Goal: Transaction & Acquisition: Book appointment/travel/reservation

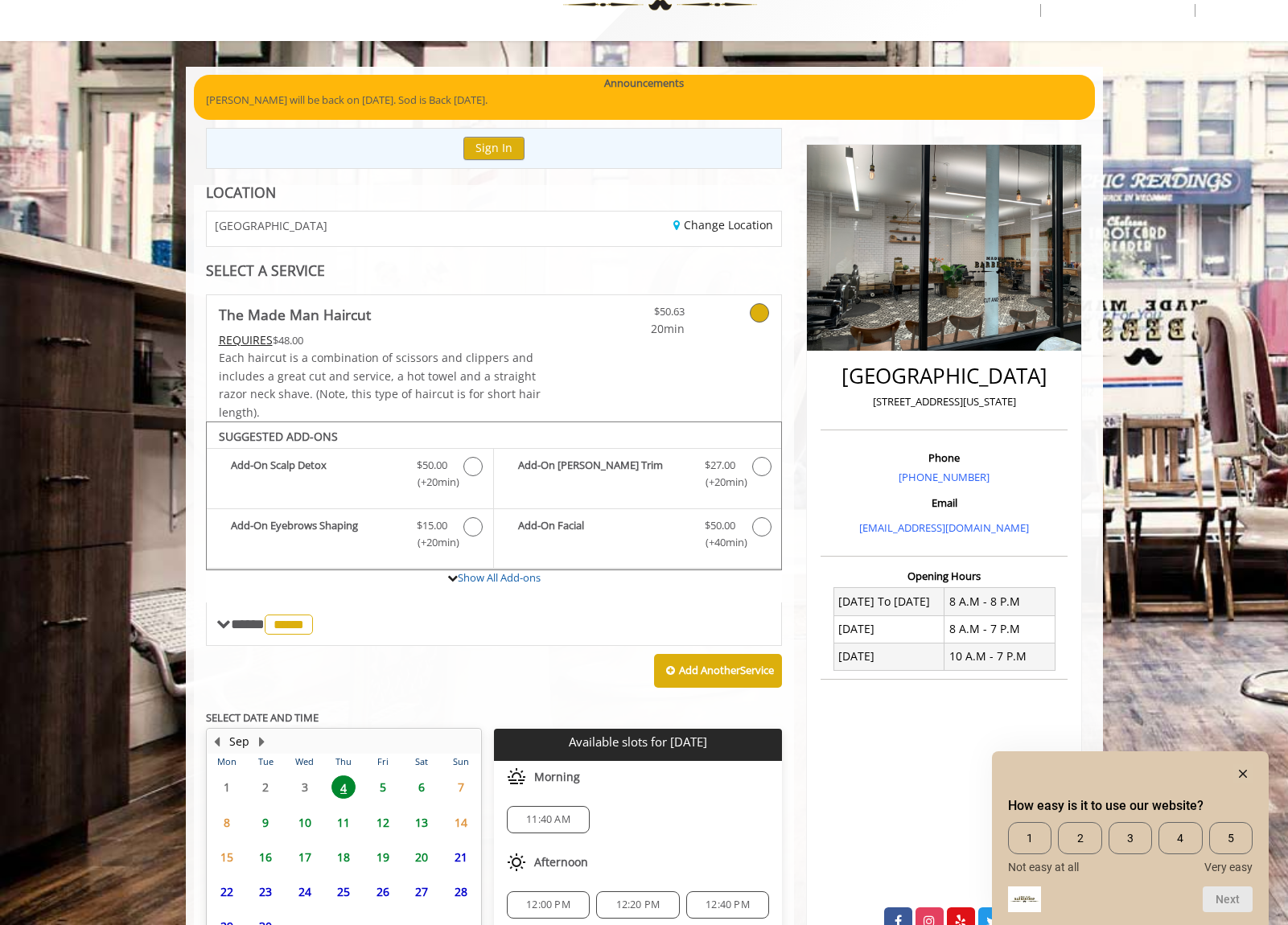
click at [382, 781] on span "5" at bounding box center [383, 787] width 24 height 24
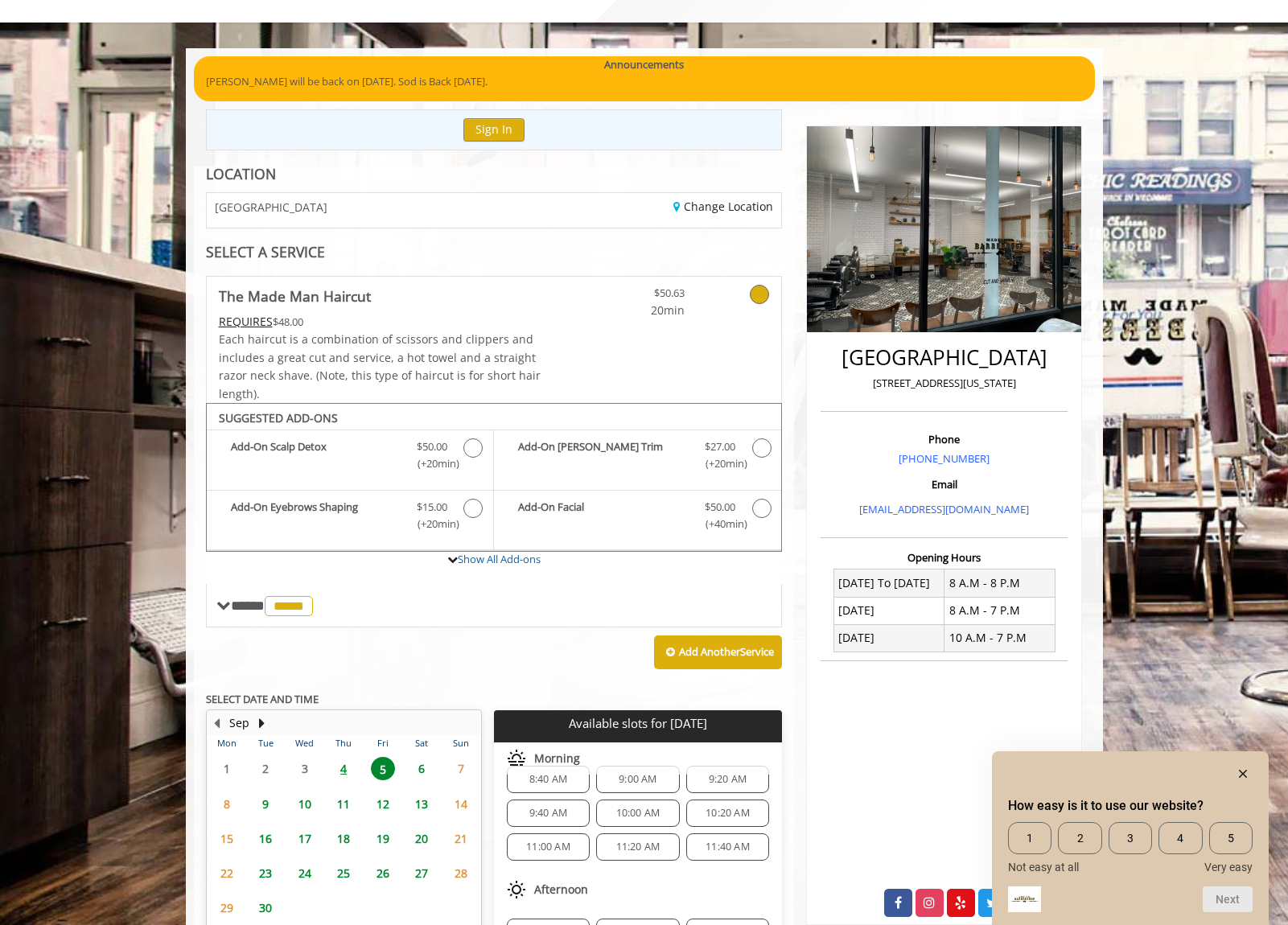
scroll to position [6, 0]
click at [636, 789] on span "9:00 AM" at bounding box center [637, 795] width 38 height 13
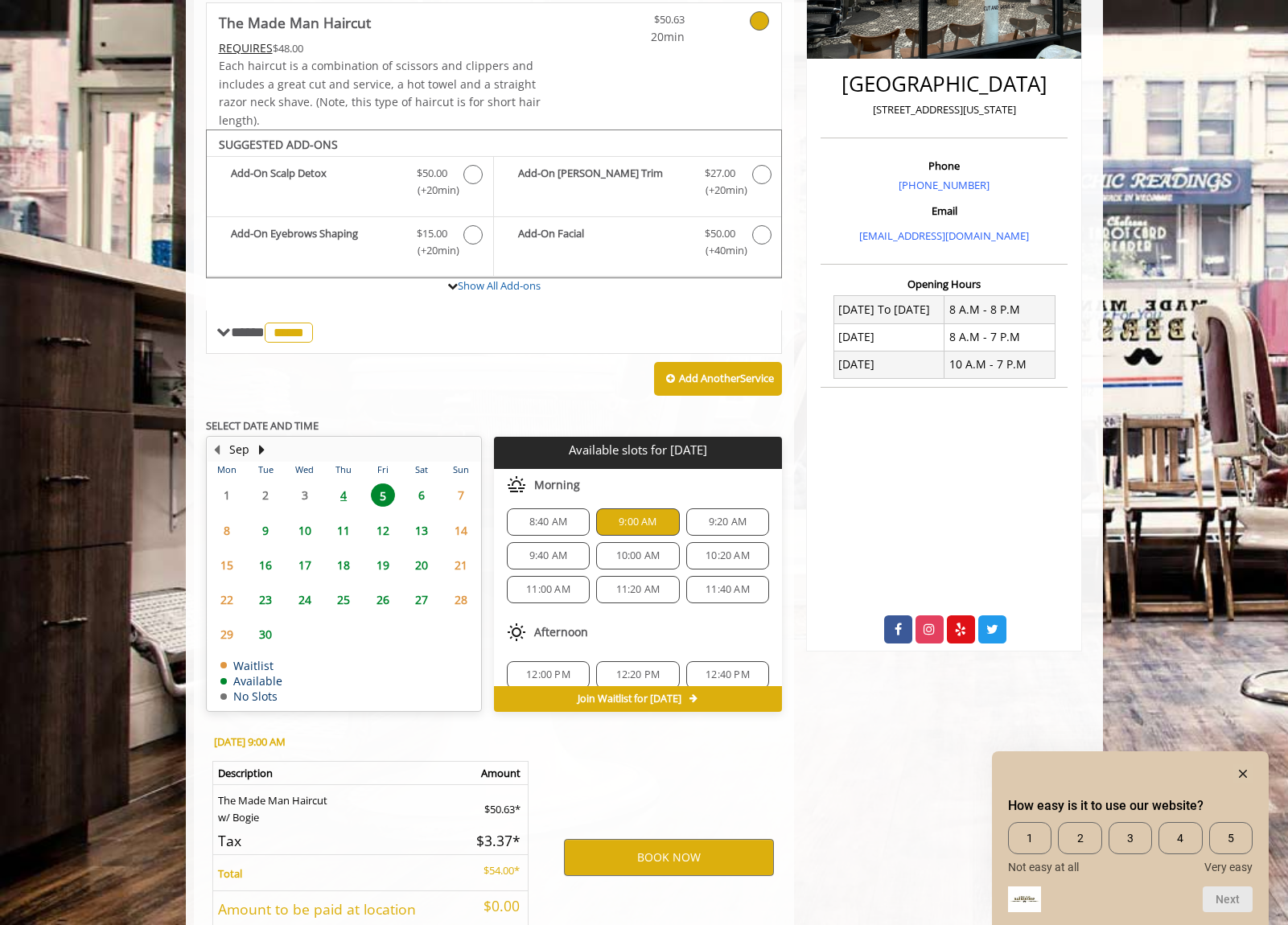
scroll to position [464, 0]
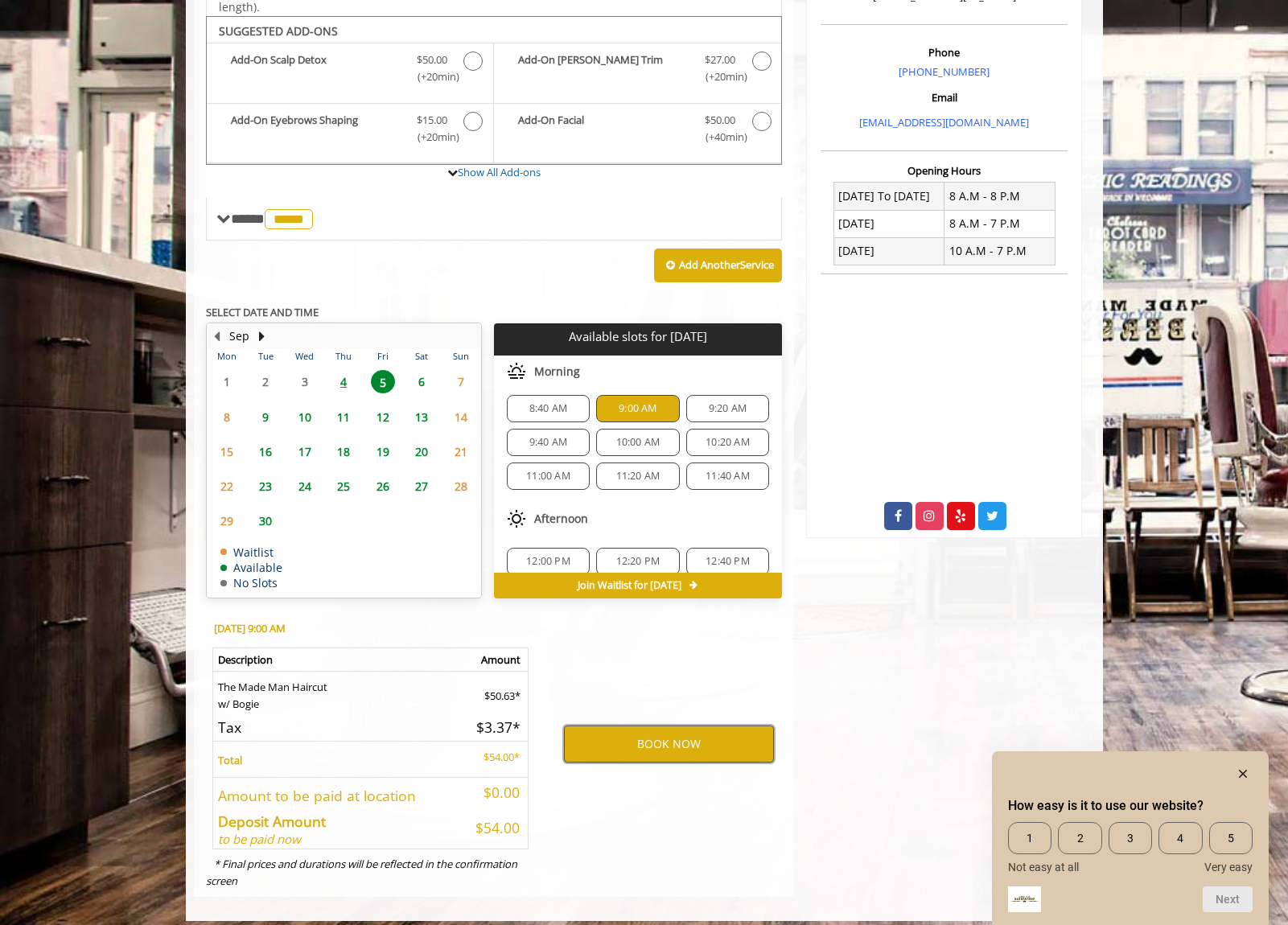
click at [633, 738] on button "BOOK NOW" at bounding box center [669, 744] width 210 height 37
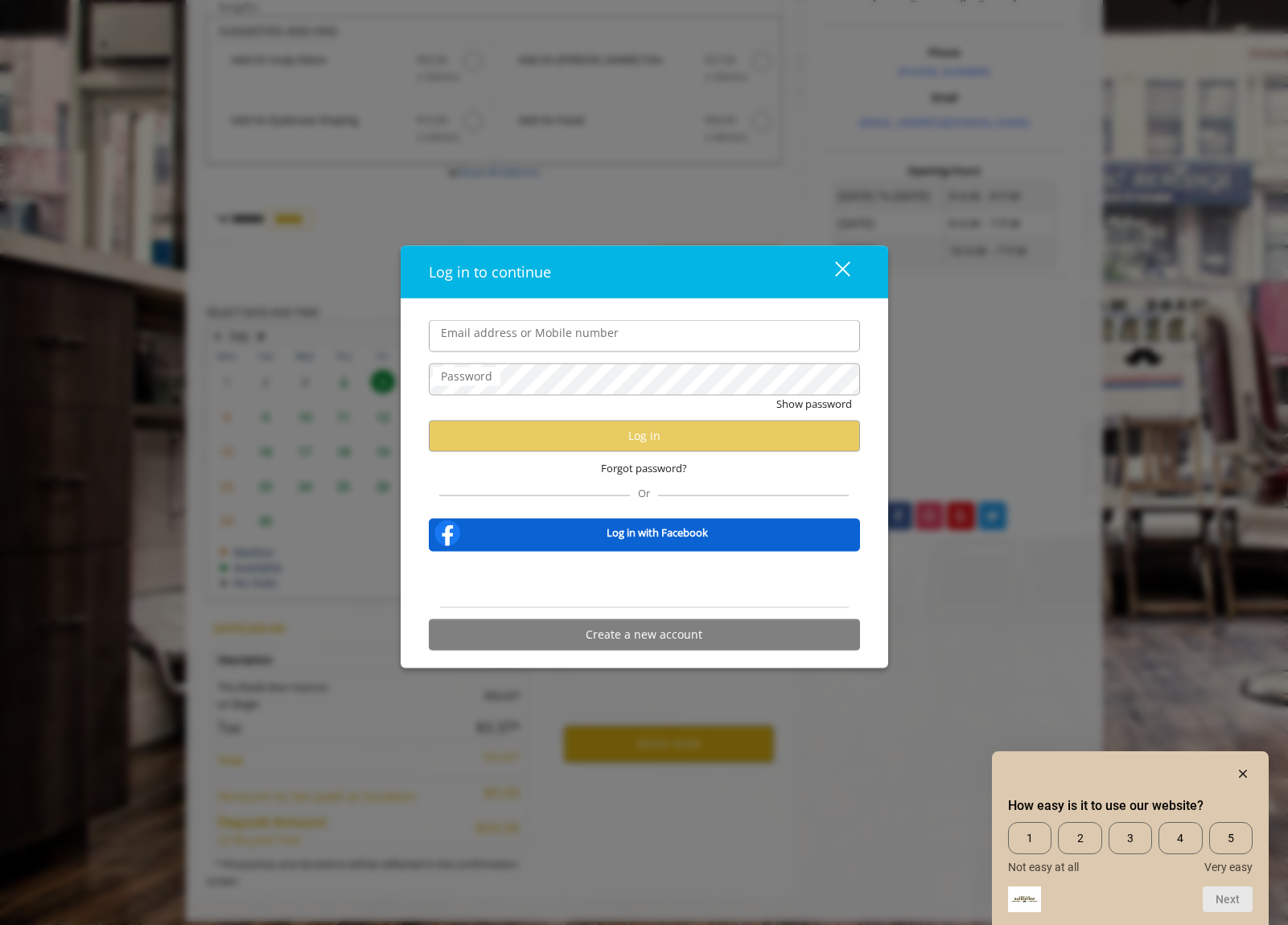
click at [523, 314] on div "Email address or Mobile number Password Show password Log in Forgot password? O…" at bounding box center [644, 484] width 488 height 369
click at [622, 577] on div "Sign in with Google. Opens in new tab" at bounding box center [644, 579] width 148 height 35
click at [621, 583] on div "Sign in with Google. Opens in new tab" at bounding box center [644, 579] width 148 height 35
click at [674, 579] on div "Sign in with Google. Opens in new tab" at bounding box center [644, 579] width 148 height 35
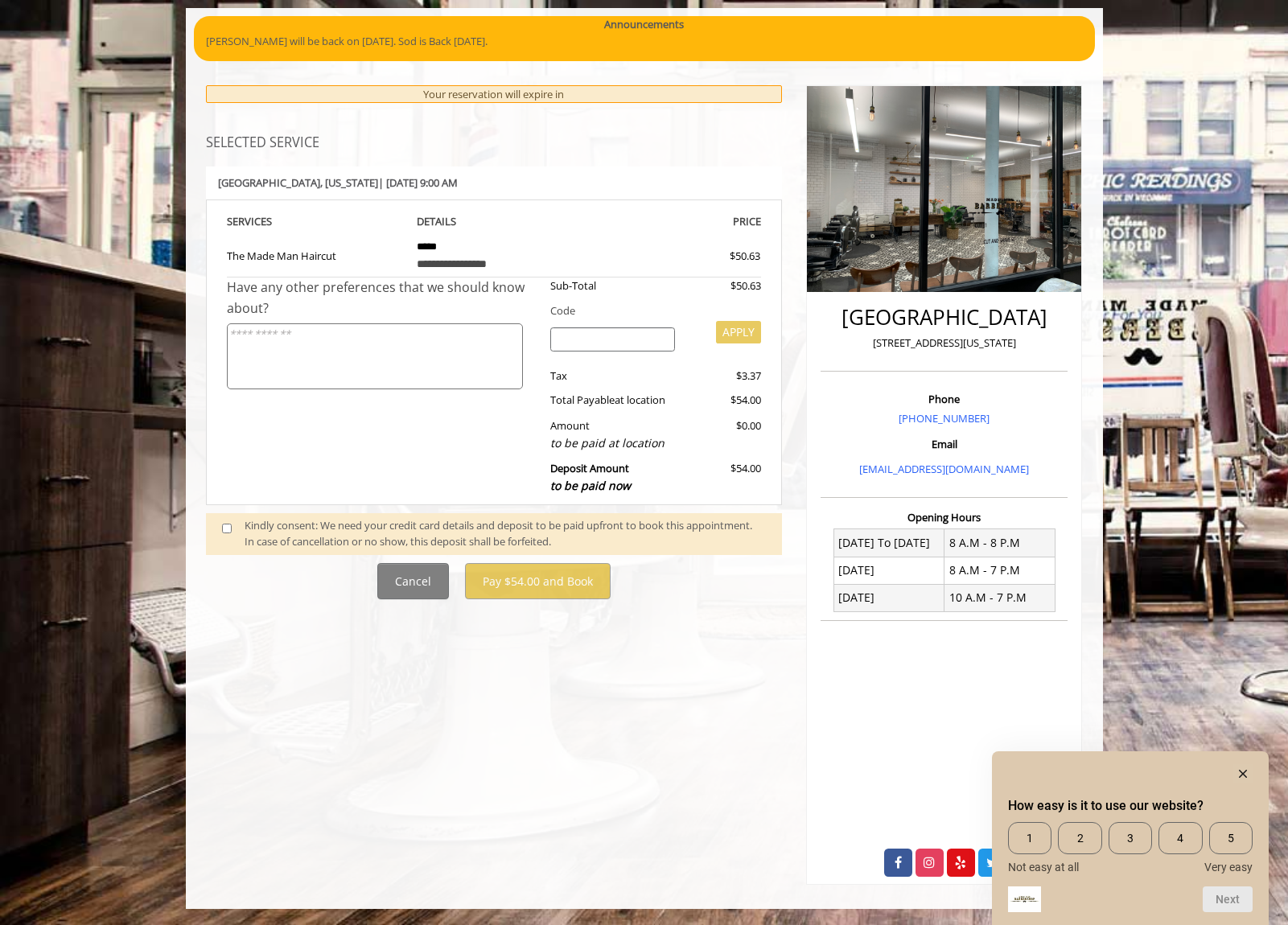
scroll to position [0, 0]
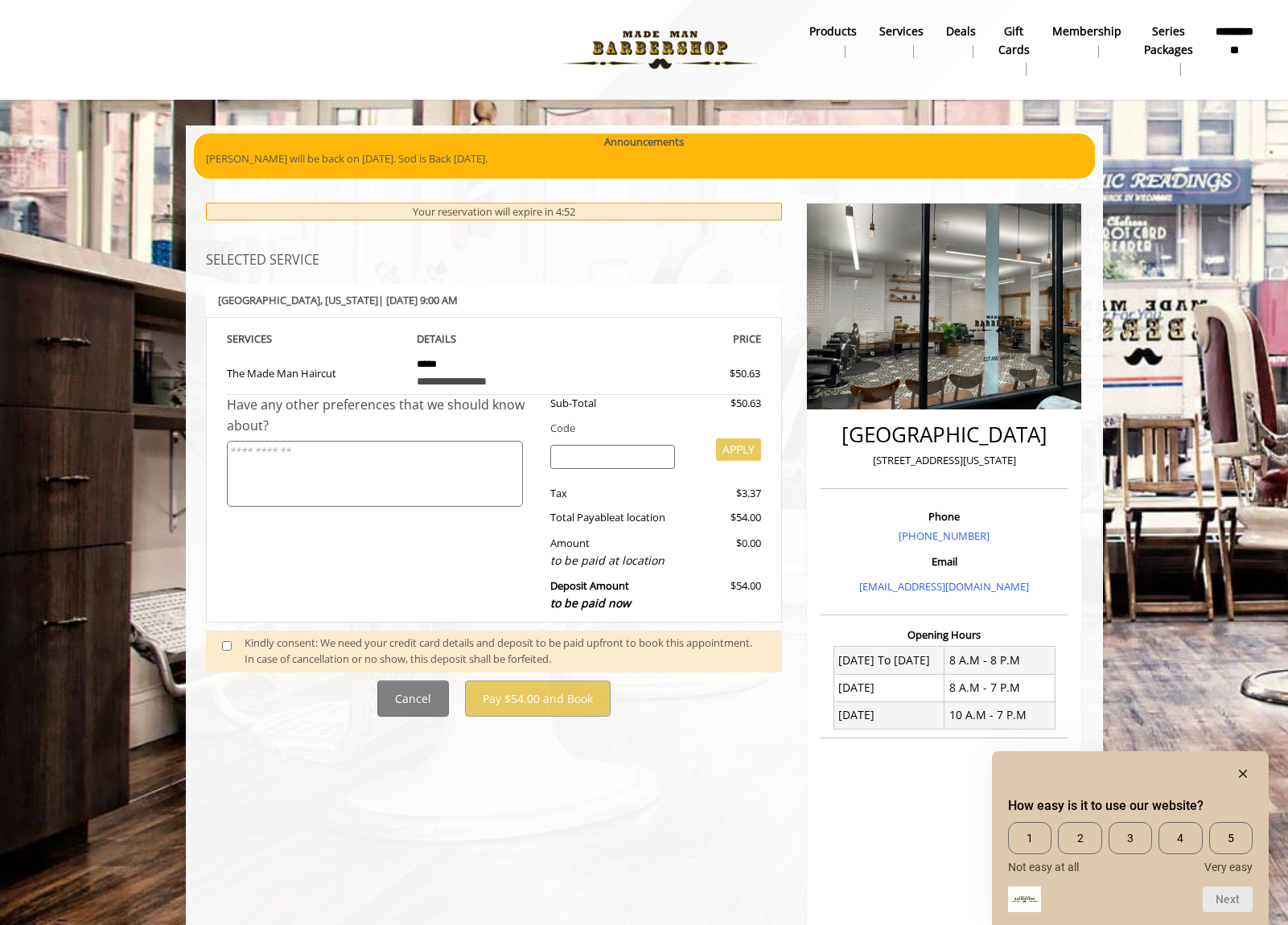
click at [259, 640] on div "Kindly consent: We need your credit card details and deposit to be paid upfront…" at bounding box center [505, 651] width 521 height 34
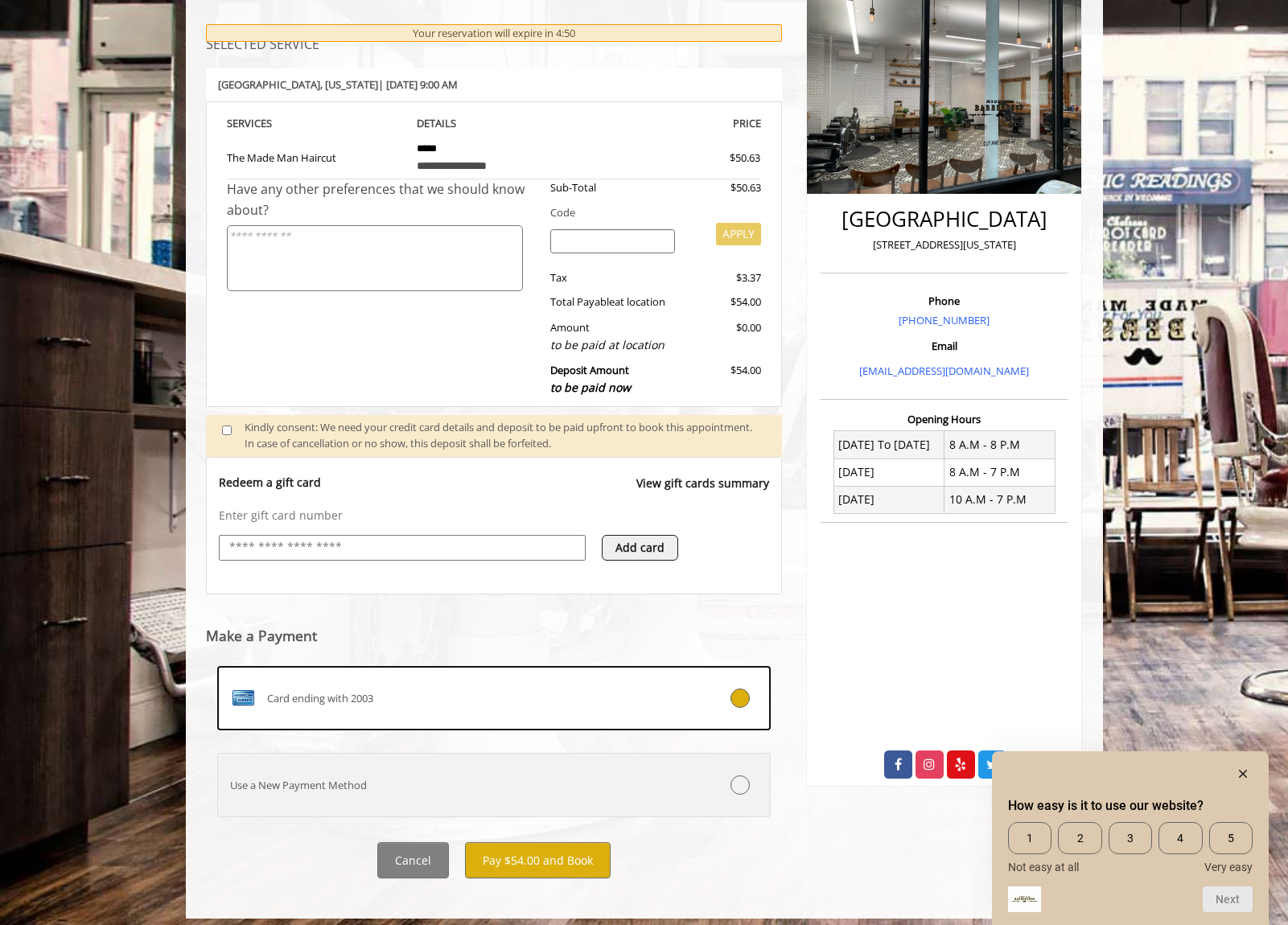
scroll to position [215, 0]
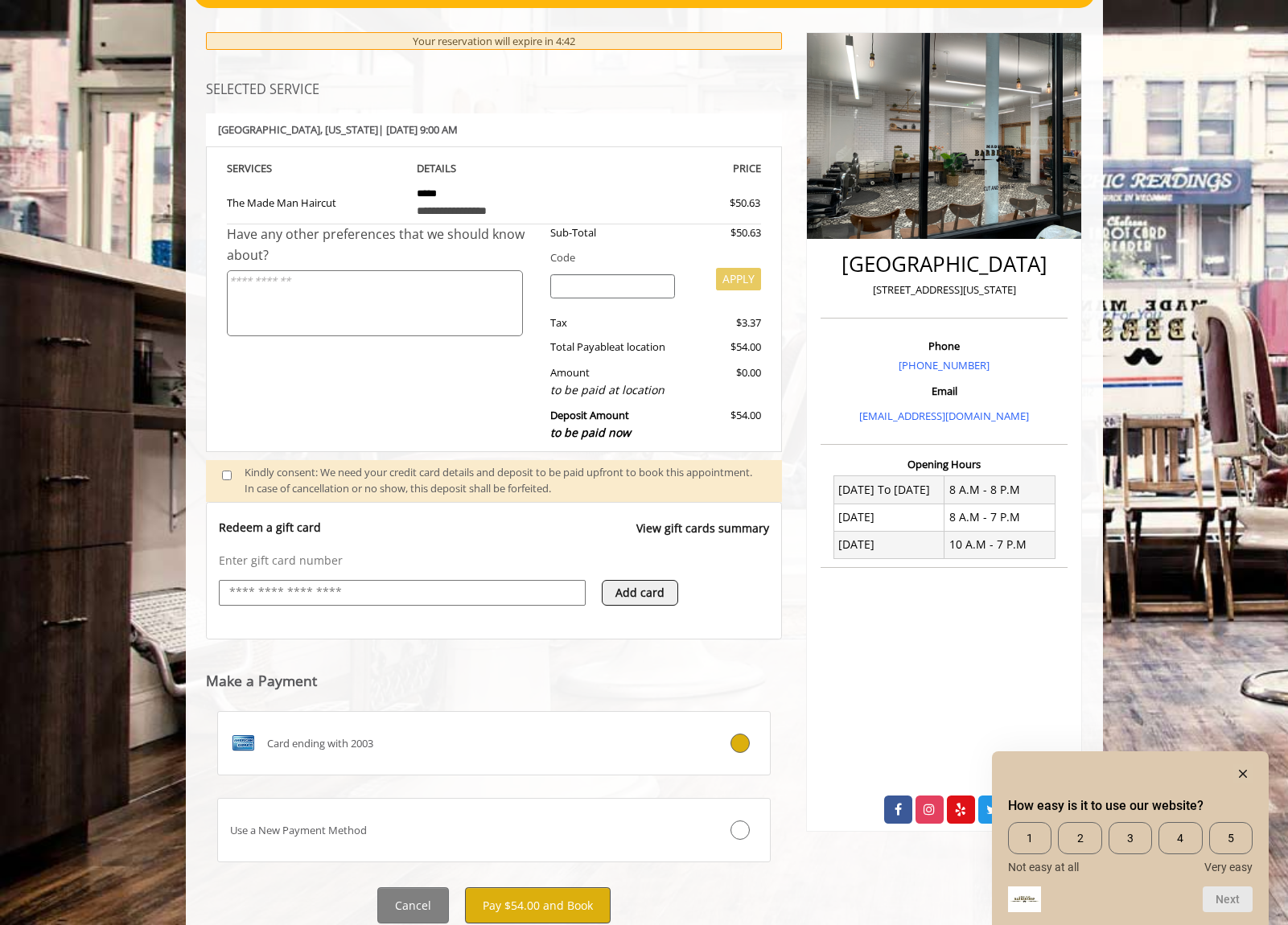
click at [543, 901] on button "Pay $54.00 and Book" at bounding box center [537, 905] width 145 height 36
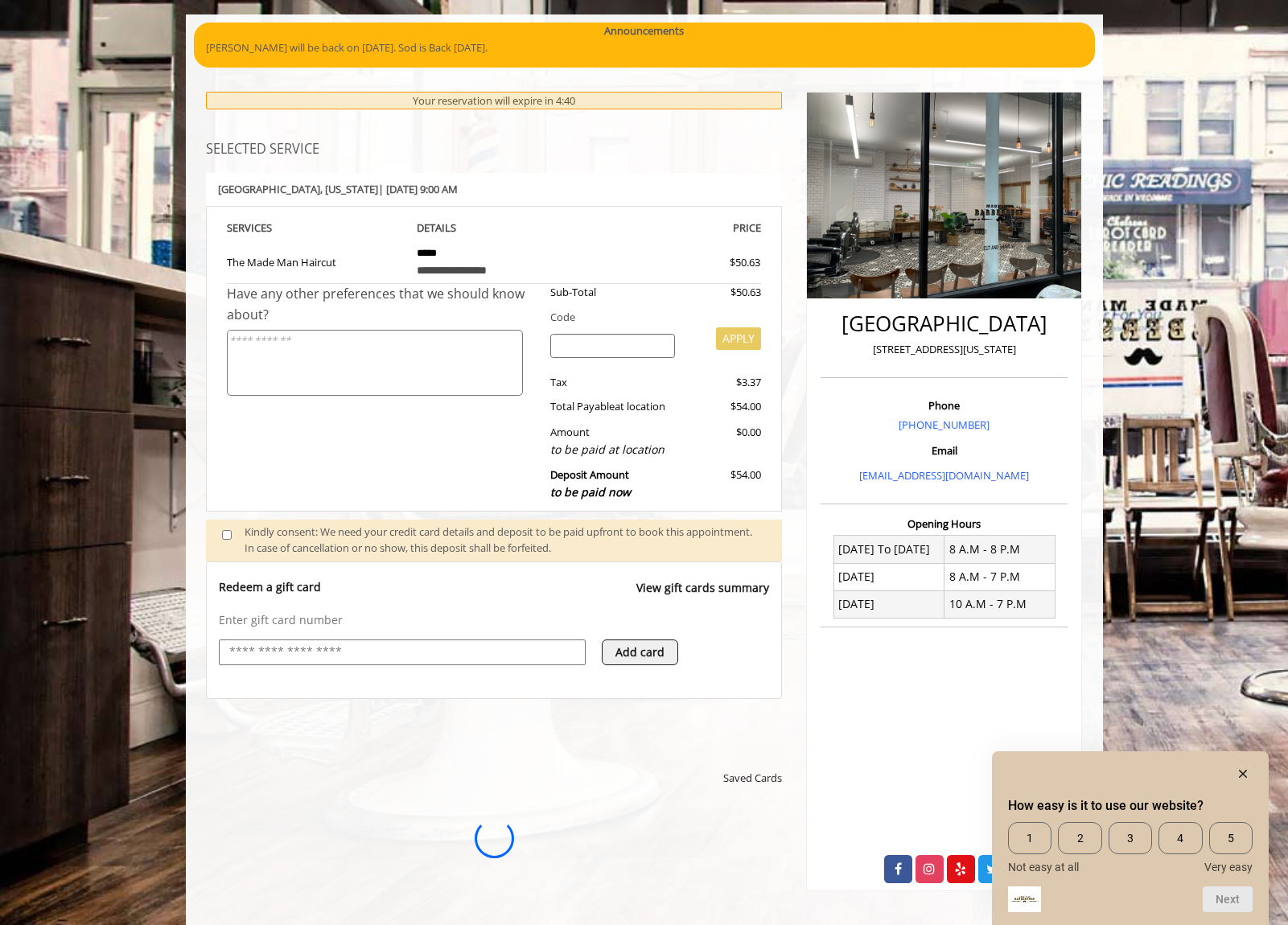
scroll to position [0, 0]
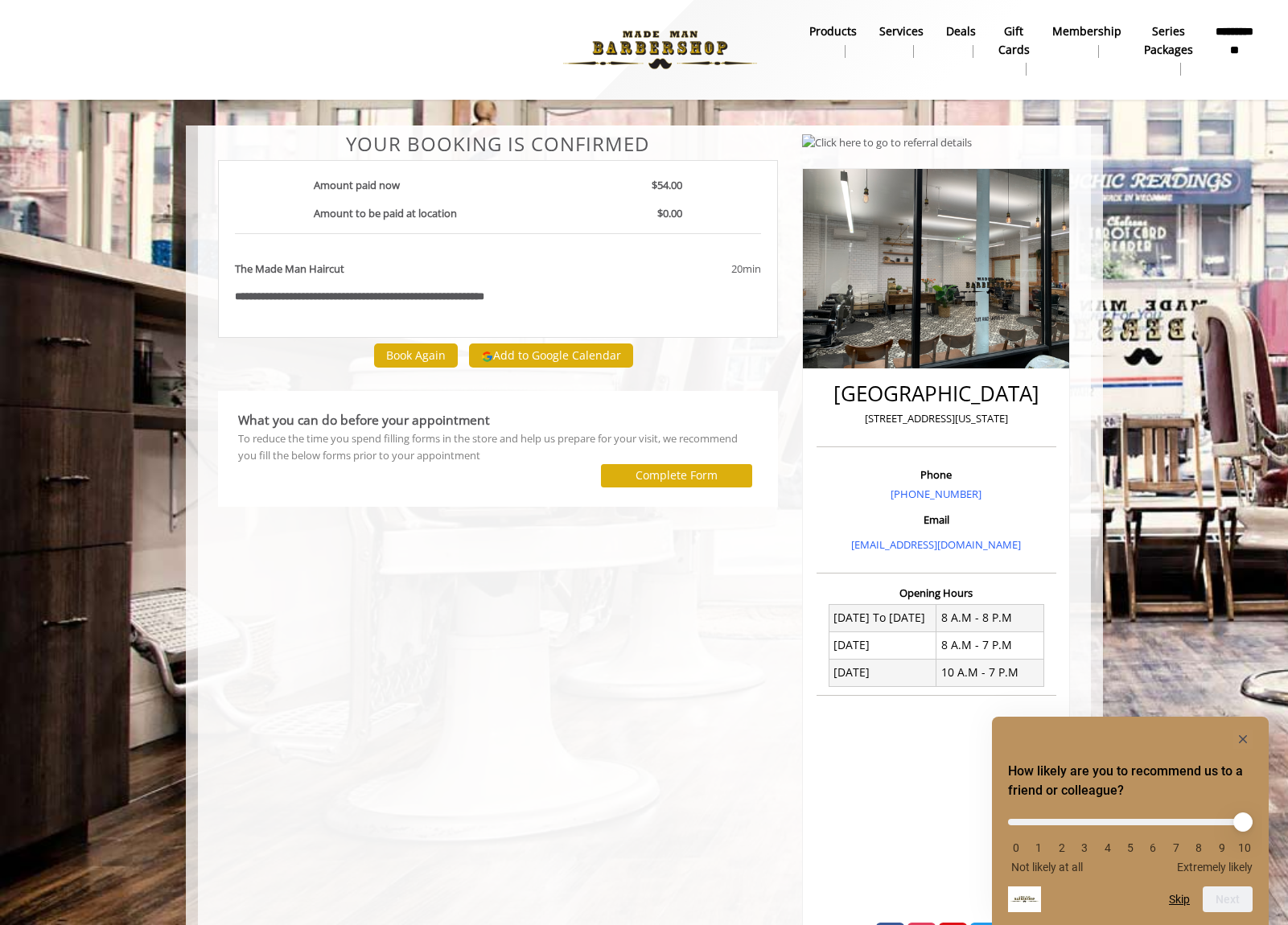
click at [503, 351] on button "Add to Google Calendar" at bounding box center [552, 355] width 165 height 24
click at [526, 487] on div "What you can do before your appointment To reduce the time you spend filling fo…" at bounding box center [498, 448] width 537 height 93
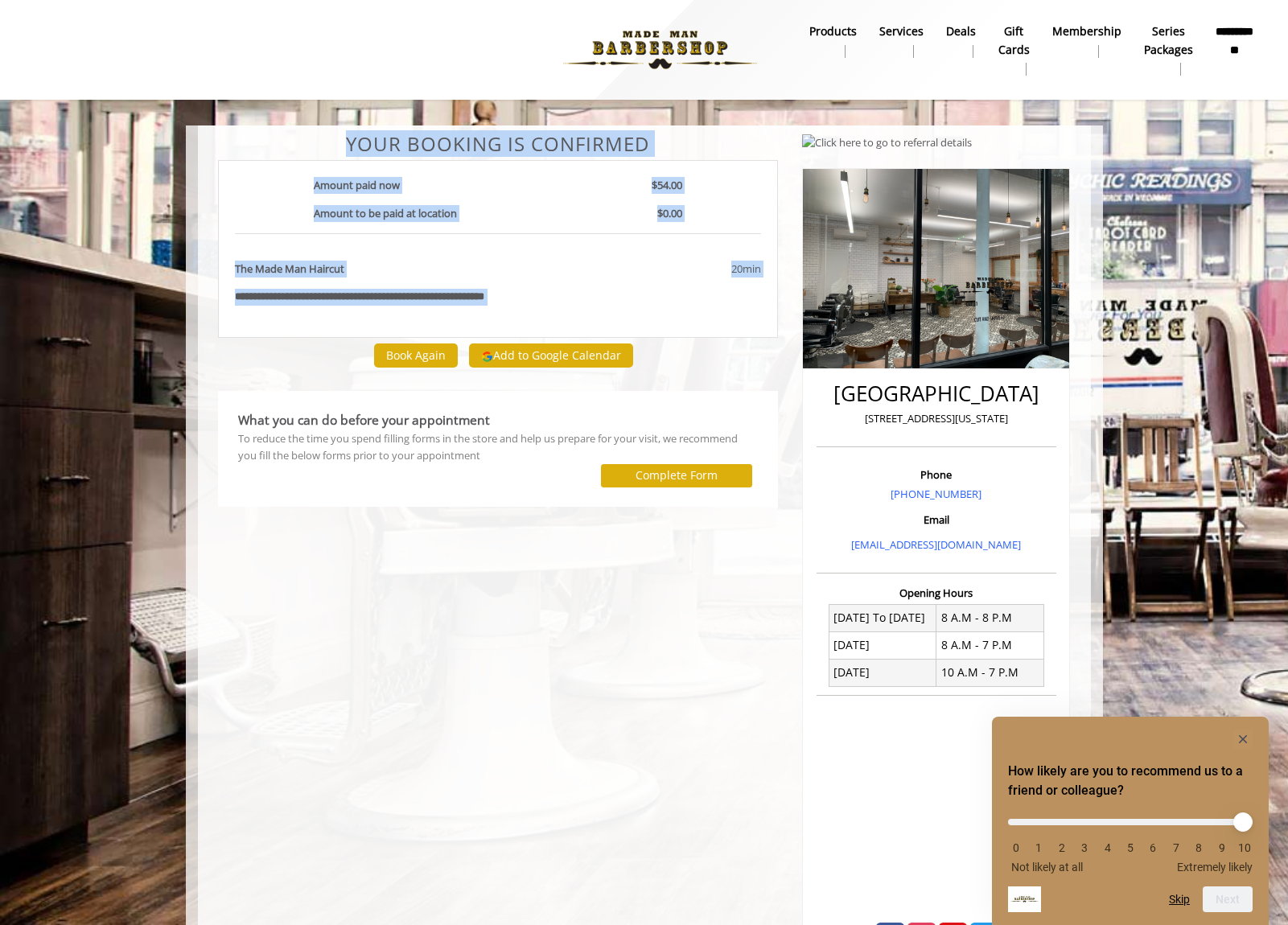
drag, startPoint x: 353, startPoint y: 144, endPoint x: 589, endPoint y: 380, distance: 333.8
click at [589, 380] on div "**********" at bounding box center [498, 546] width 585 height 825
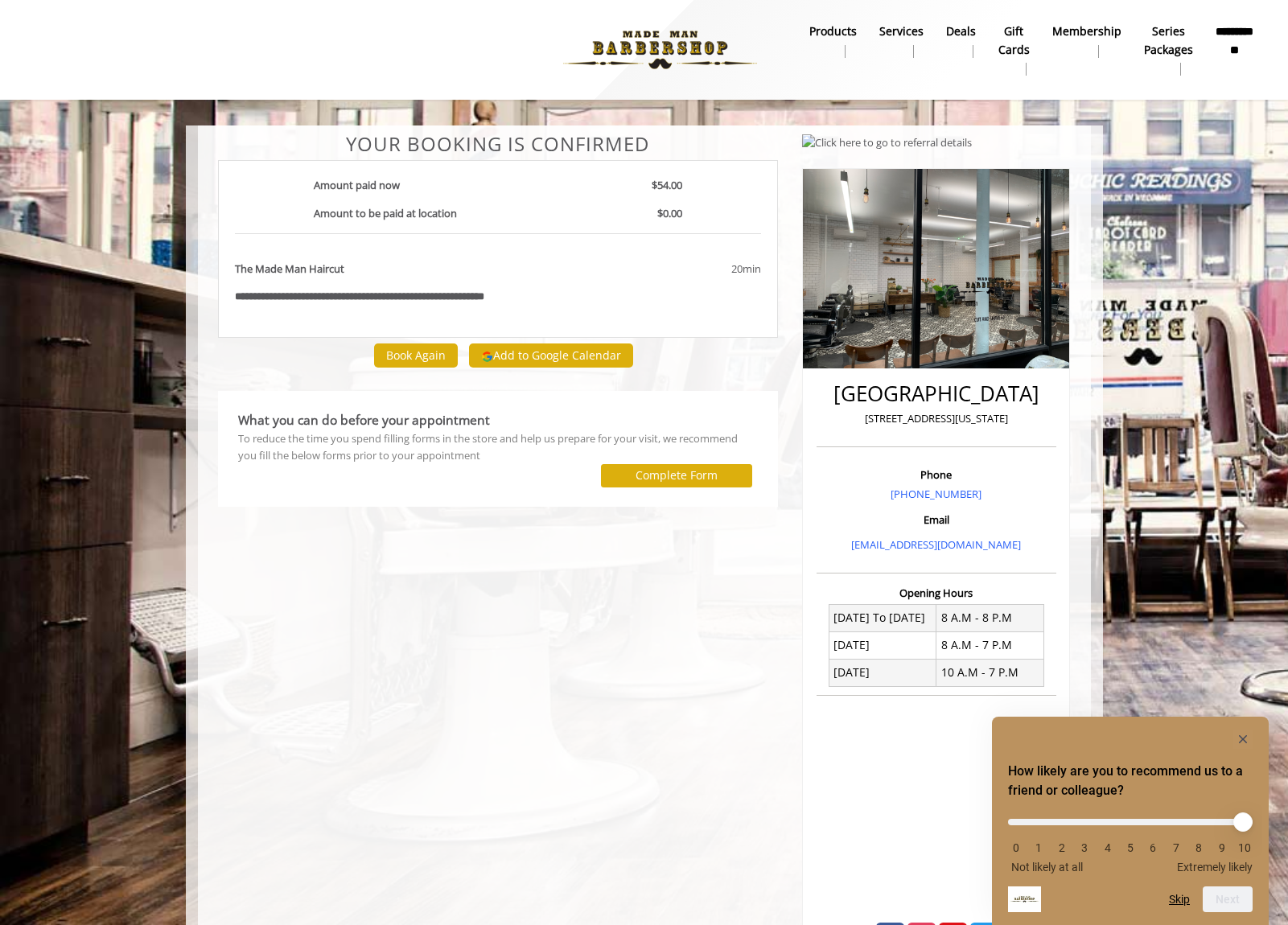
click at [651, 746] on div "**********" at bounding box center [498, 546] width 585 height 825
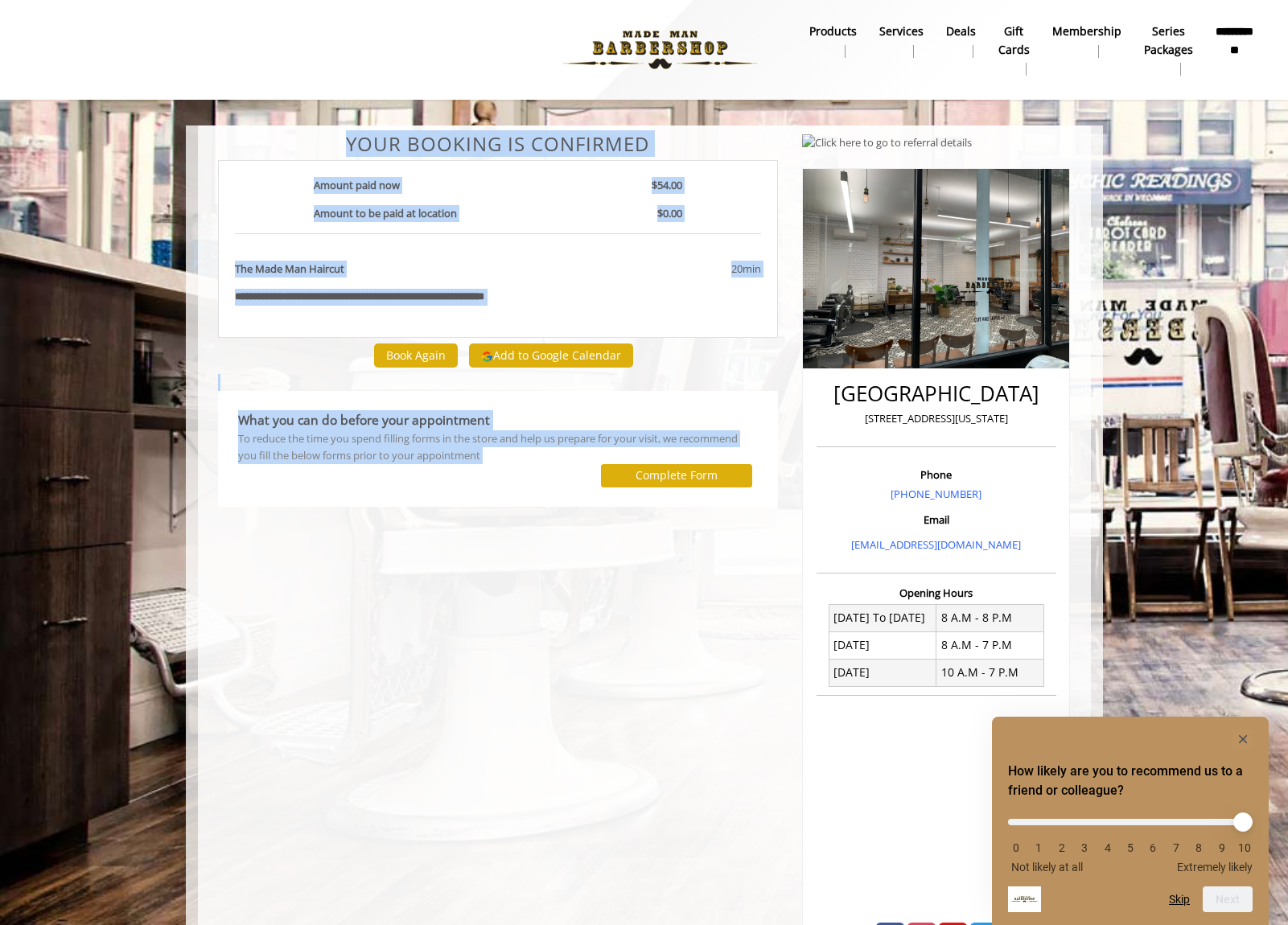
drag, startPoint x: 358, startPoint y: 151, endPoint x: 643, endPoint y: 575, distance: 510.9
click at [643, 575] on div "**********" at bounding box center [498, 546] width 585 height 825
